Goal: Navigation & Orientation: Find specific page/section

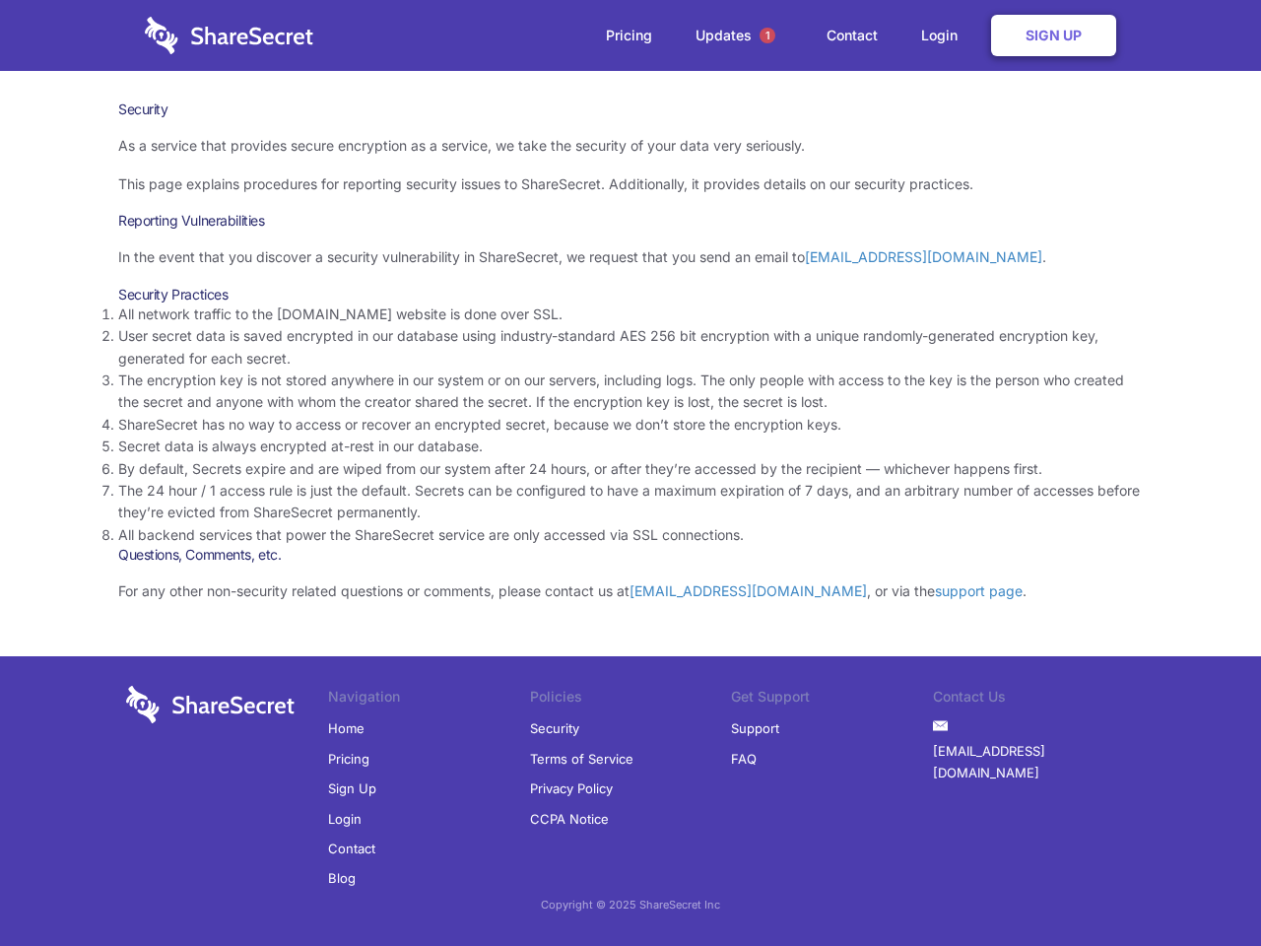
click at [630, 473] on li "By default, Secrets expire and are wiped from our system after 24 hours, or aft…" at bounding box center [630, 469] width 1024 height 22
click at [767, 35] on span "1" at bounding box center [767, 36] width 16 height 16
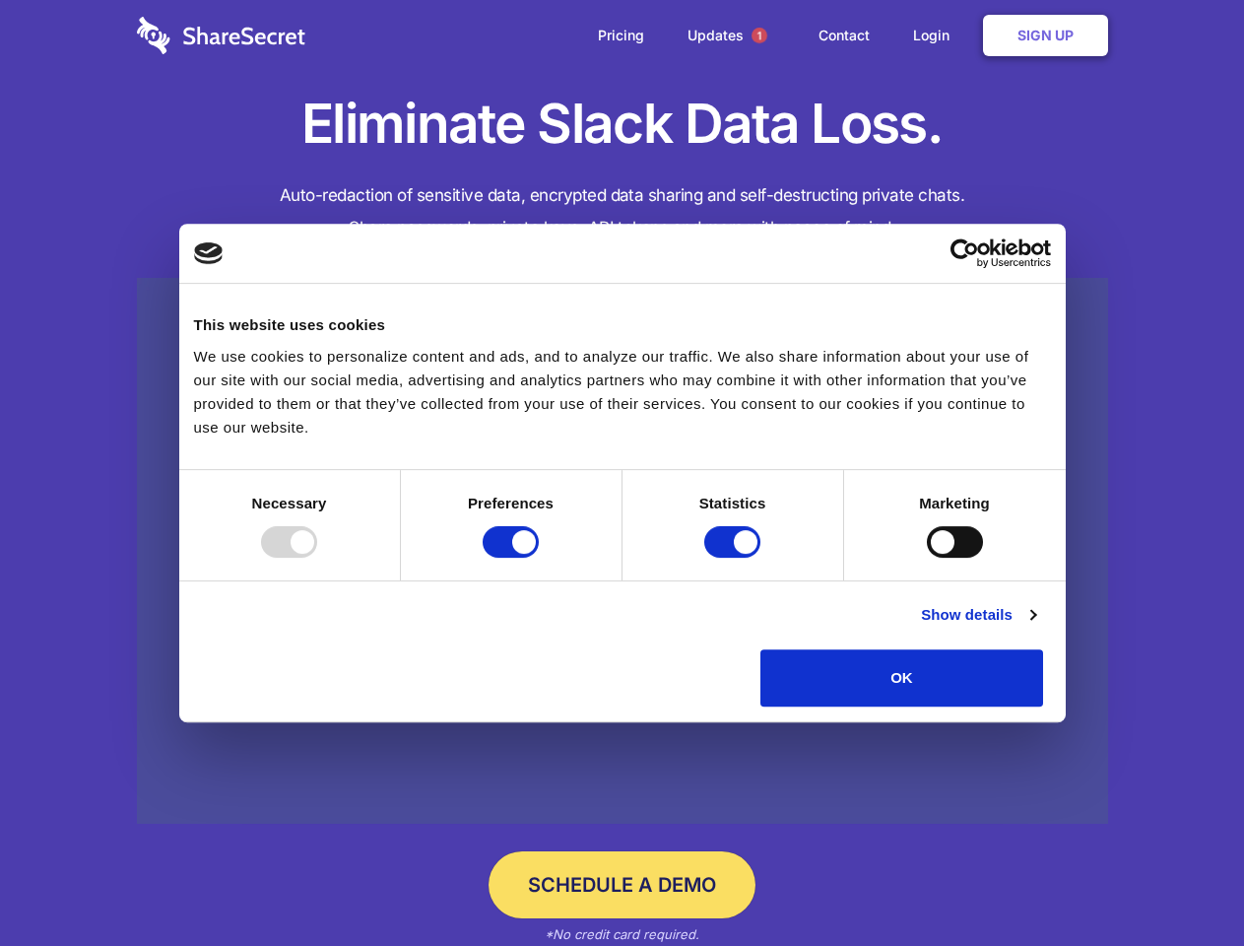
click at [317, 558] on div at bounding box center [289, 542] width 56 height 32
click at [539, 558] on input "Preferences" at bounding box center [511, 542] width 56 height 32
checkbox input "false"
click at [735, 558] on input "Statistics" at bounding box center [732, 542] width 56 height 32
checkbox input "false"
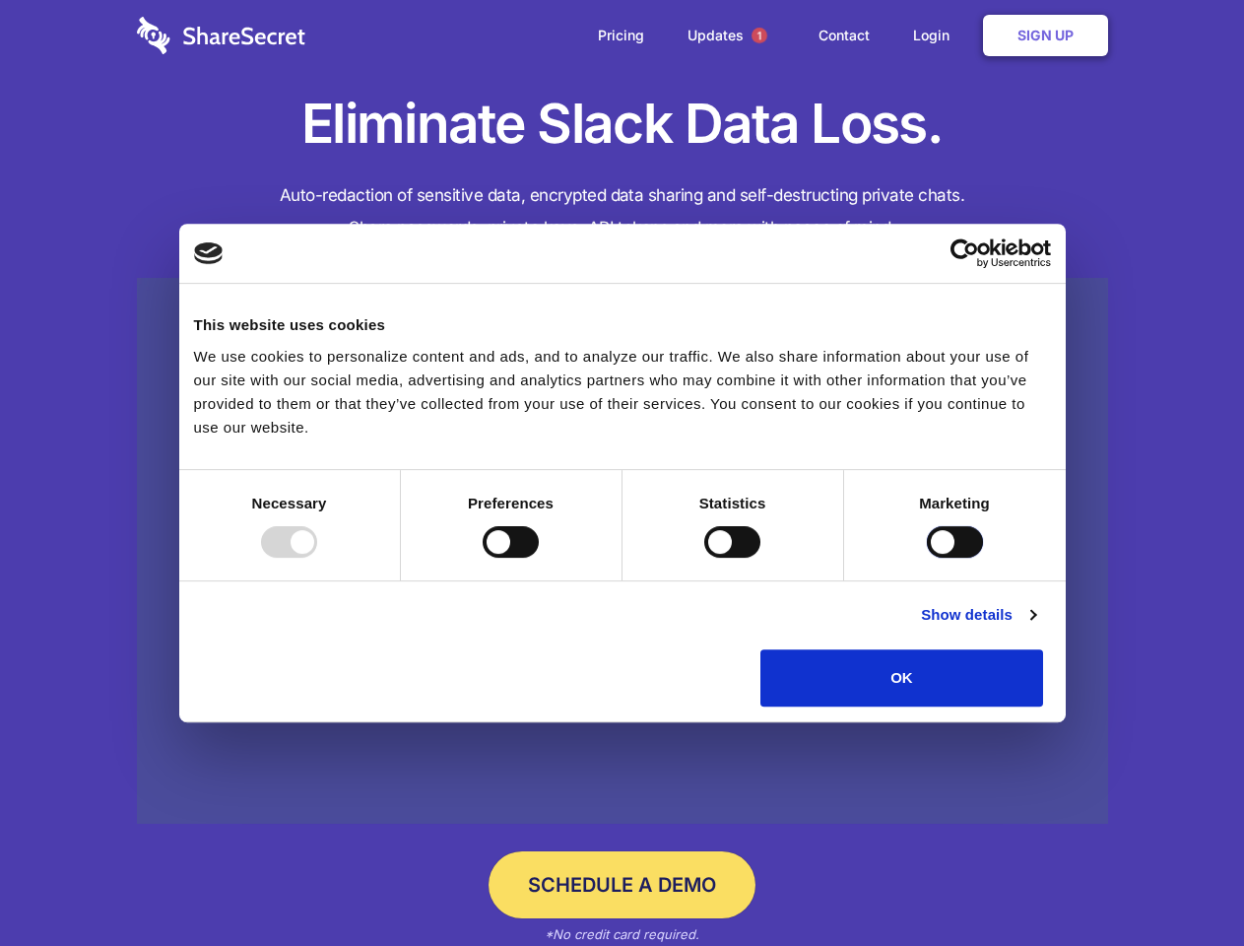
click at [927, 558] on input "Marketing" at bounding box center [955, 542] width 56 height 32
checkbox input "true"
click at [1035, 626] on link "Show details" at bounding box center [978, 615] width 114 height 24
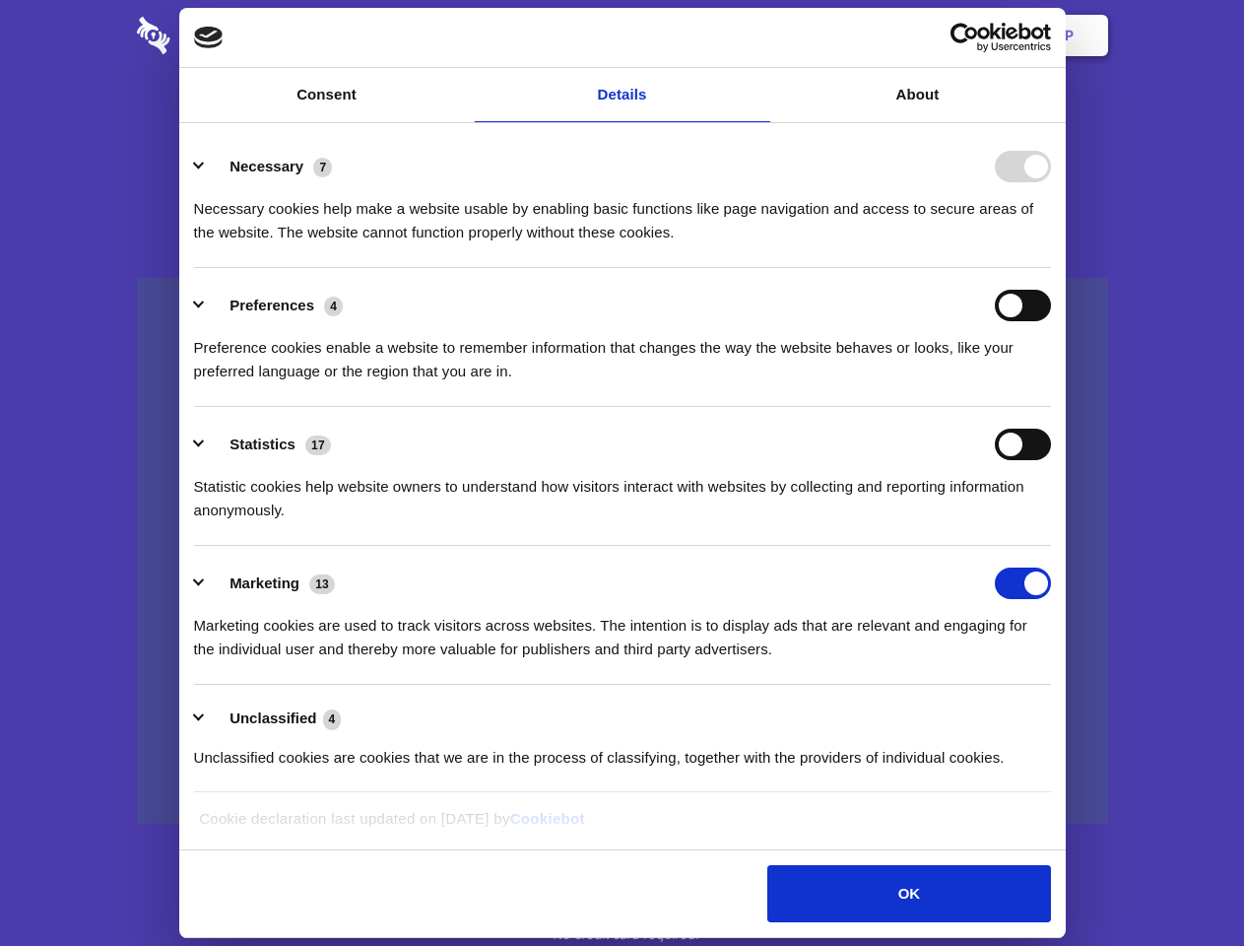
click at [1051, 268] on li "Necessary 7 Necessary cookies help make a website usable by enabling basic func…" at bounding box center [622, 198] width 857 height 139
click at [758, 35] on span "1" at bounding box center [760, 36] width 16 height 16
